Goal: Browse casually

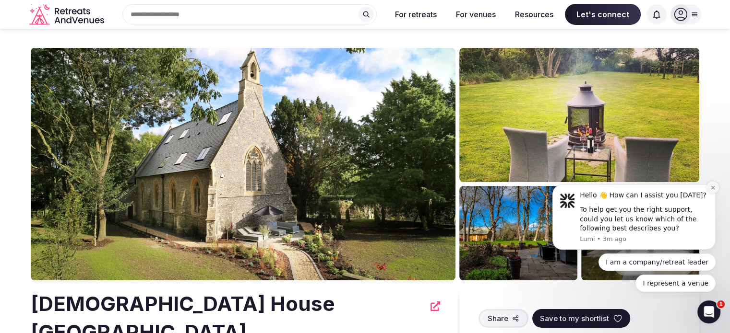
click at [711, 190] on icon "Dismiss notification" at bounding box center [712, 187] width 5 height 5
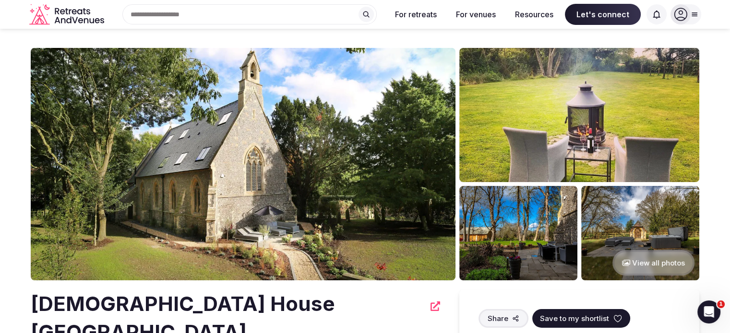
click at [676, 260] on button "View all photos" at bounding box center [653, 262] width 82 height 25
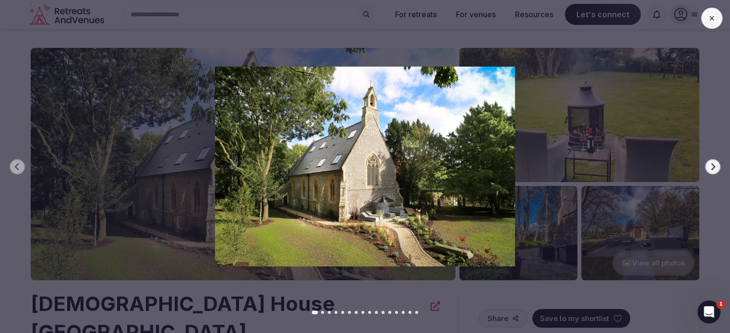
click at [697, 165] on div at bounding box center [360, 167] width 737 height 200
click at [704, 166] on div at bounding box center [360, 167] width 737 height 200
click at [709, 167] on icon "button" at bounding box center [713, 167] width 8 height 8
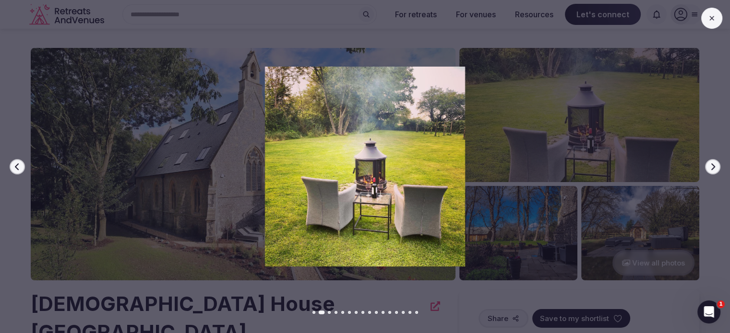
click at [709, 167] on icon "button" at bounding box center [713, 167] width 8 height 8
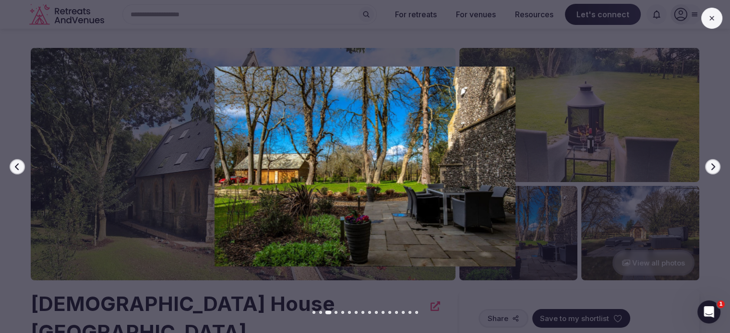
click at [709, 167] on icon "button" at bounding box center [713, 167] width 8 height 8
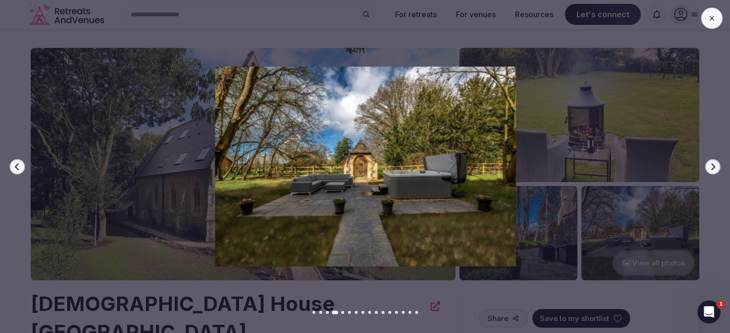
click at [709, 167] on icon "button" at bounding box center [713, 167] width 8 height 8
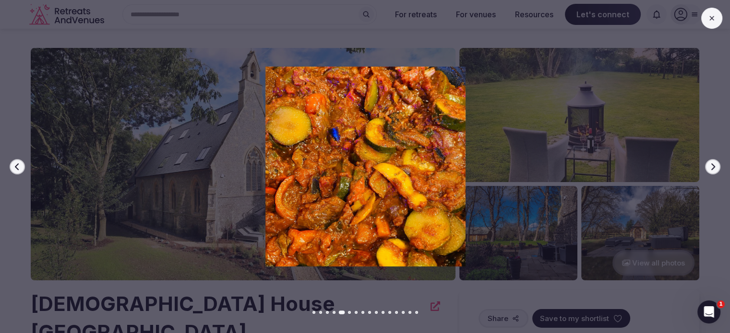
click at [709, 167] on icon "button" at bounding box center [713, 167] width 8 height 8
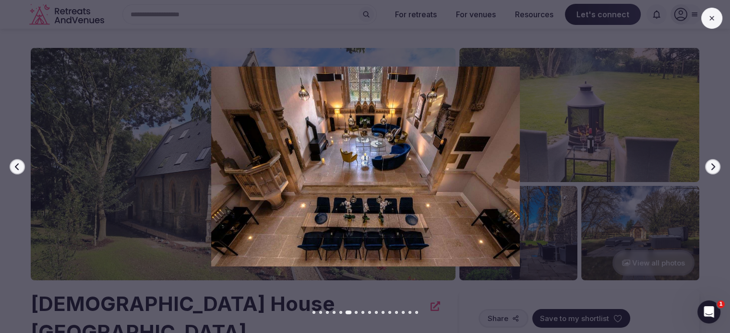
click at [709, 167] on icon "button" at bounding box center [713, 167] width 8 height 8
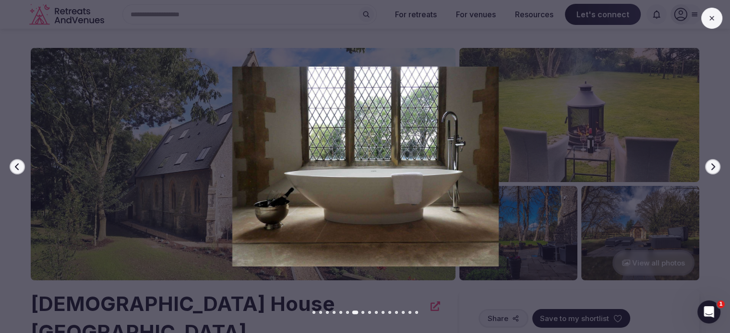
click at [24, 169] on button "Previous slide" at bounding box center [17, 166] width 15 height 15
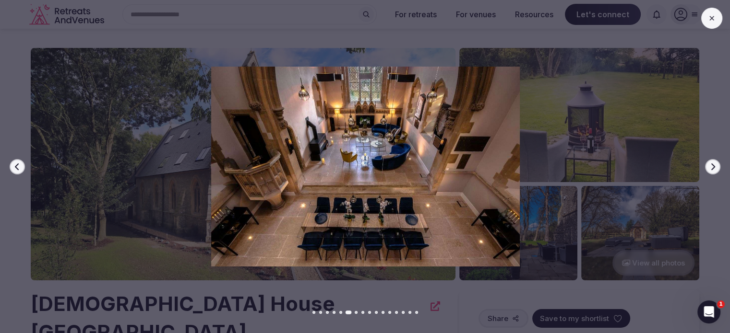
click at [712, 167] on icon "button" at bounding box center [713, 166] width 4 height 7
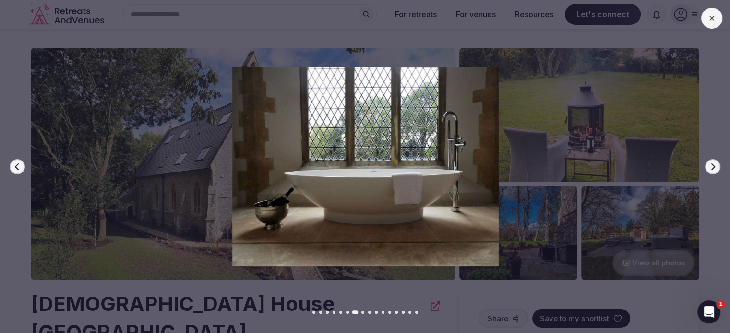
click at [712, 167] on icon "button" at bounding box center [713, 166] width 4 height 7
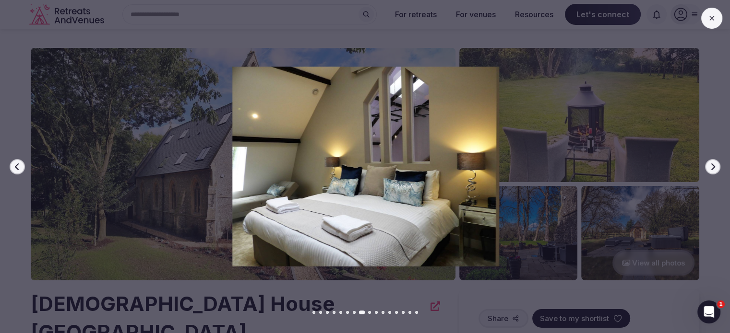
click at [712, 167] on icon "button" at bounding box center [713, 166] width 4 height 7
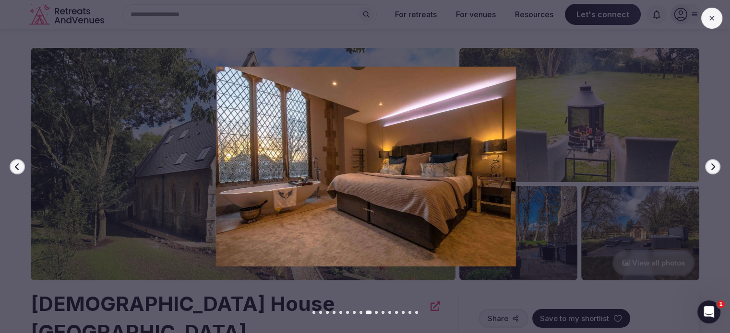
click at [712, 167] on icon "button" at bounding box center [713, 166] width 4 height 7
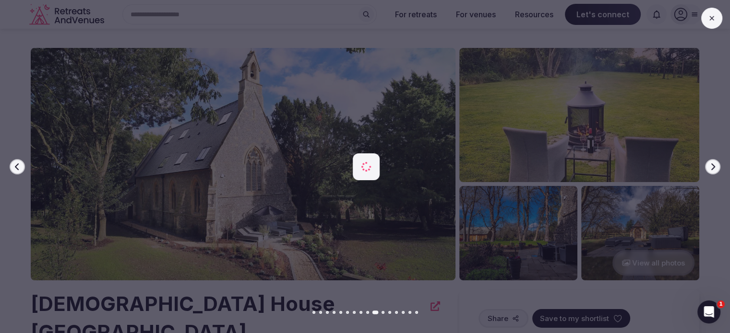
click at [712, 167] on icon "button" at bounding box center [713, 166] width 4 height 7
click at [712, 166] on icon "button" at bounding box center [713, 167] width 8 height 8
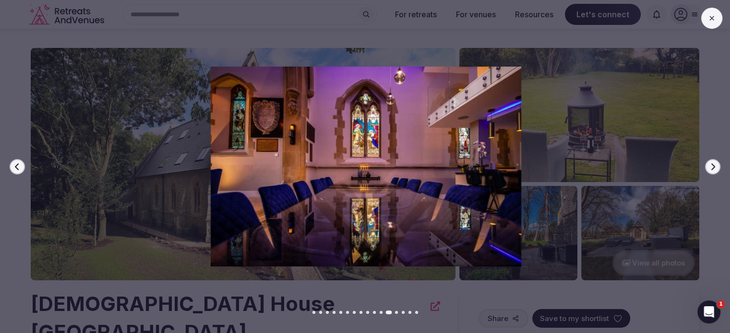
click at [712, 166] on icon "button" at bounding box center [713, 167] width 8 height 8
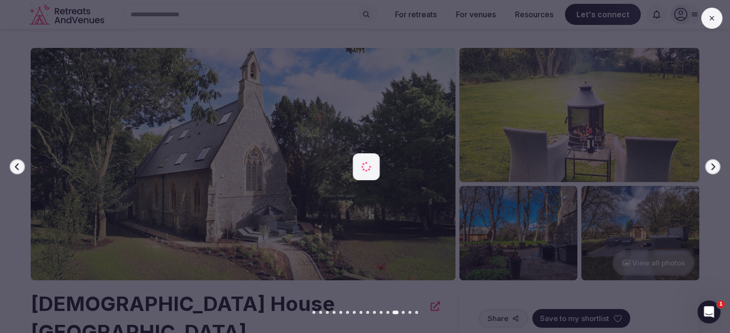
click at [712, 166] on icon "button" at bounding box center [713, 167] width 8 height 8
click at [706, 163] on button "Next slide" at bounding box center [712, 166] width 15 height 15
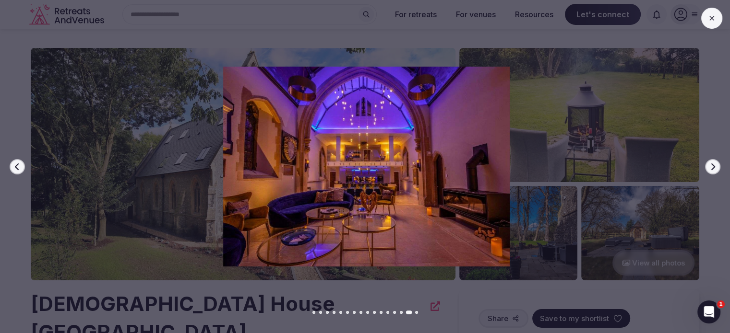
click at [722, 174] on div at bounding box center [362, 167] width 737 height 200
click at [715, 170] on icon "button" at bounding box center [713, 167] width 8 height 8
